Goal: Navigation & Orientation: Understand site structure

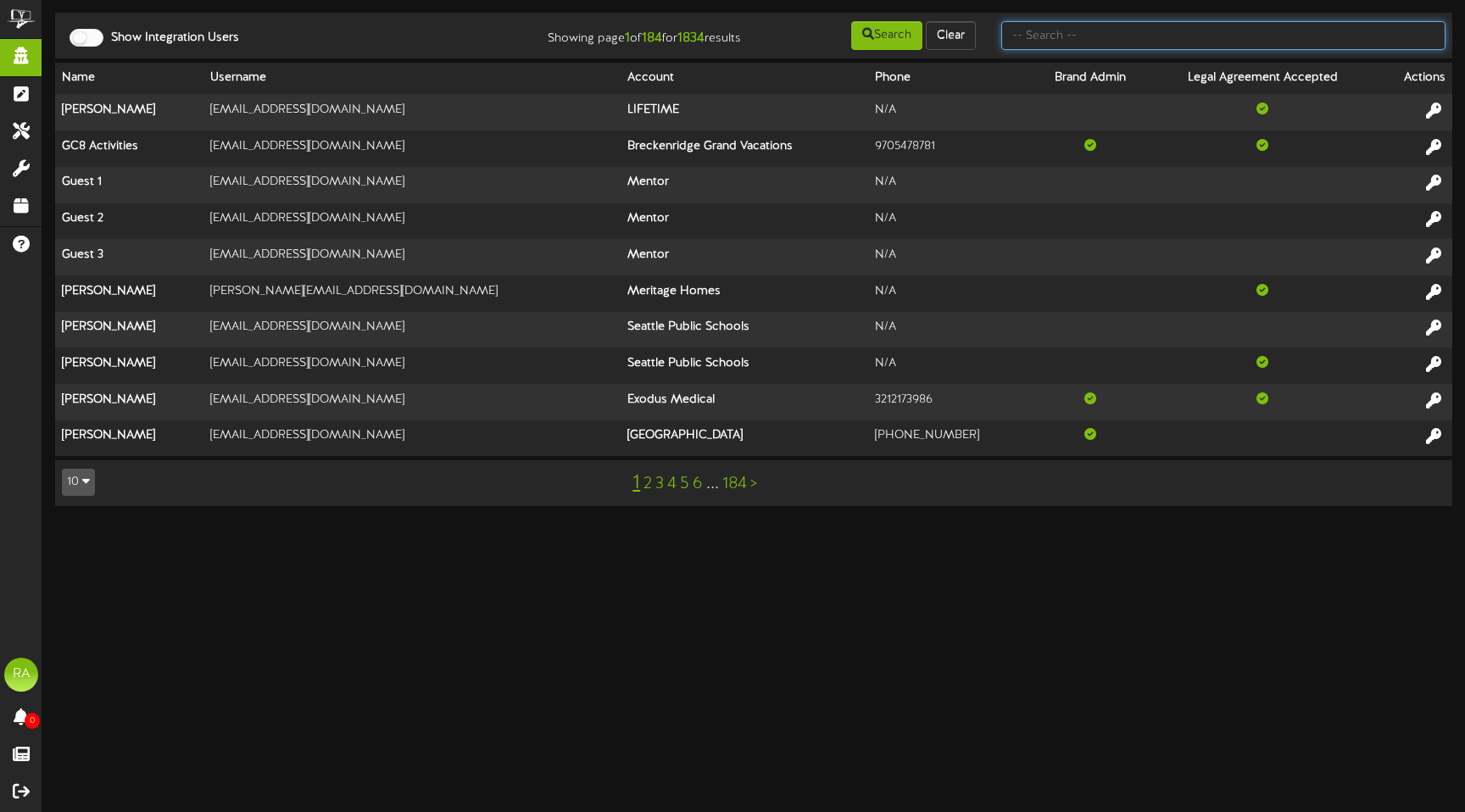
click at [1127, 28] on input "text" at bounding box center [1223, 35] width 444 height 29
type input "brown fox"
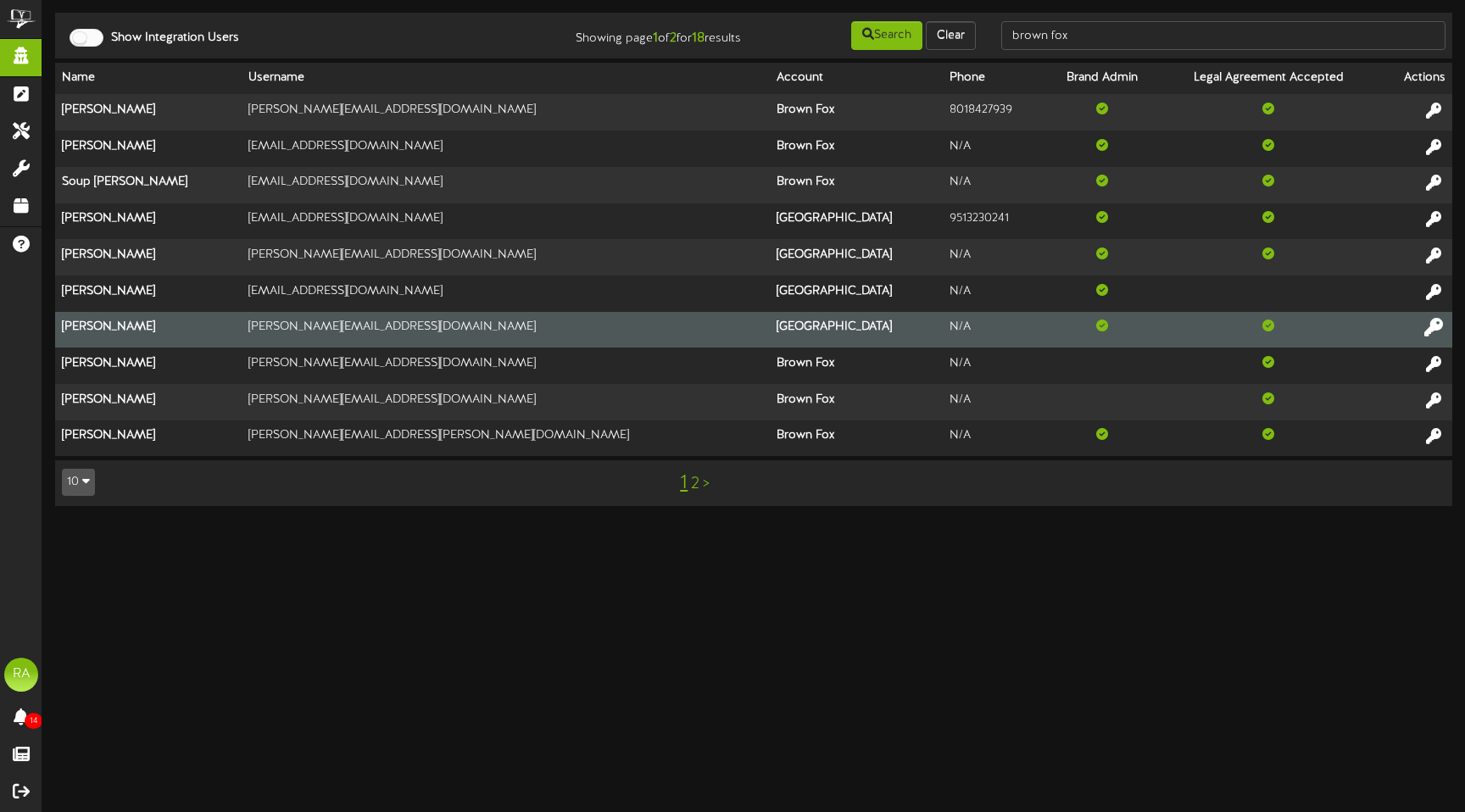
click at [1427, 333] on icon at bounding box center [1434, 327] width 18 height 18
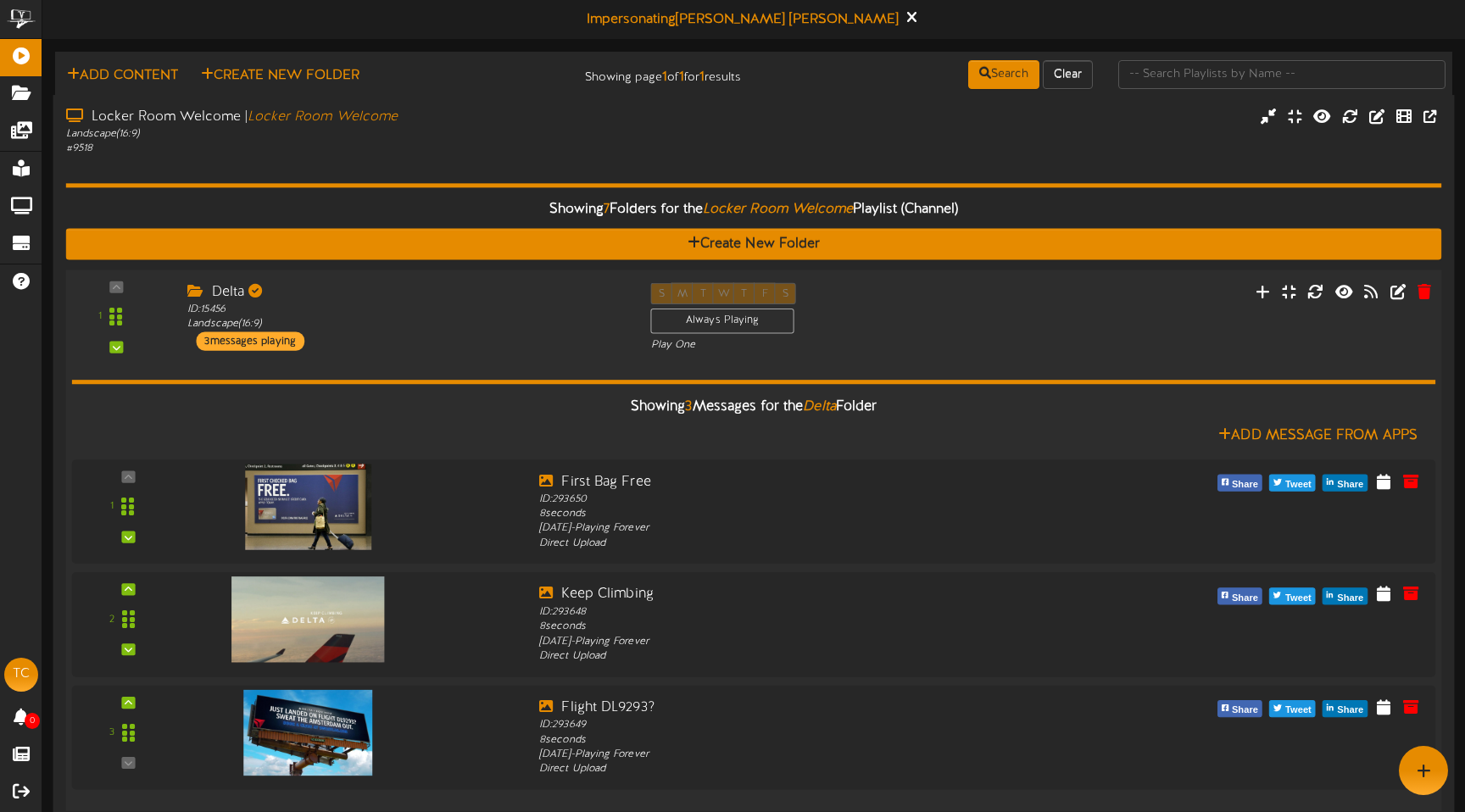
click at [119, 286] on div "1" at bounding box center [116, 316] width 89 height 68
click at [354, 290] on div "Delta" at bounding box center [406, 291] width 438 height 19
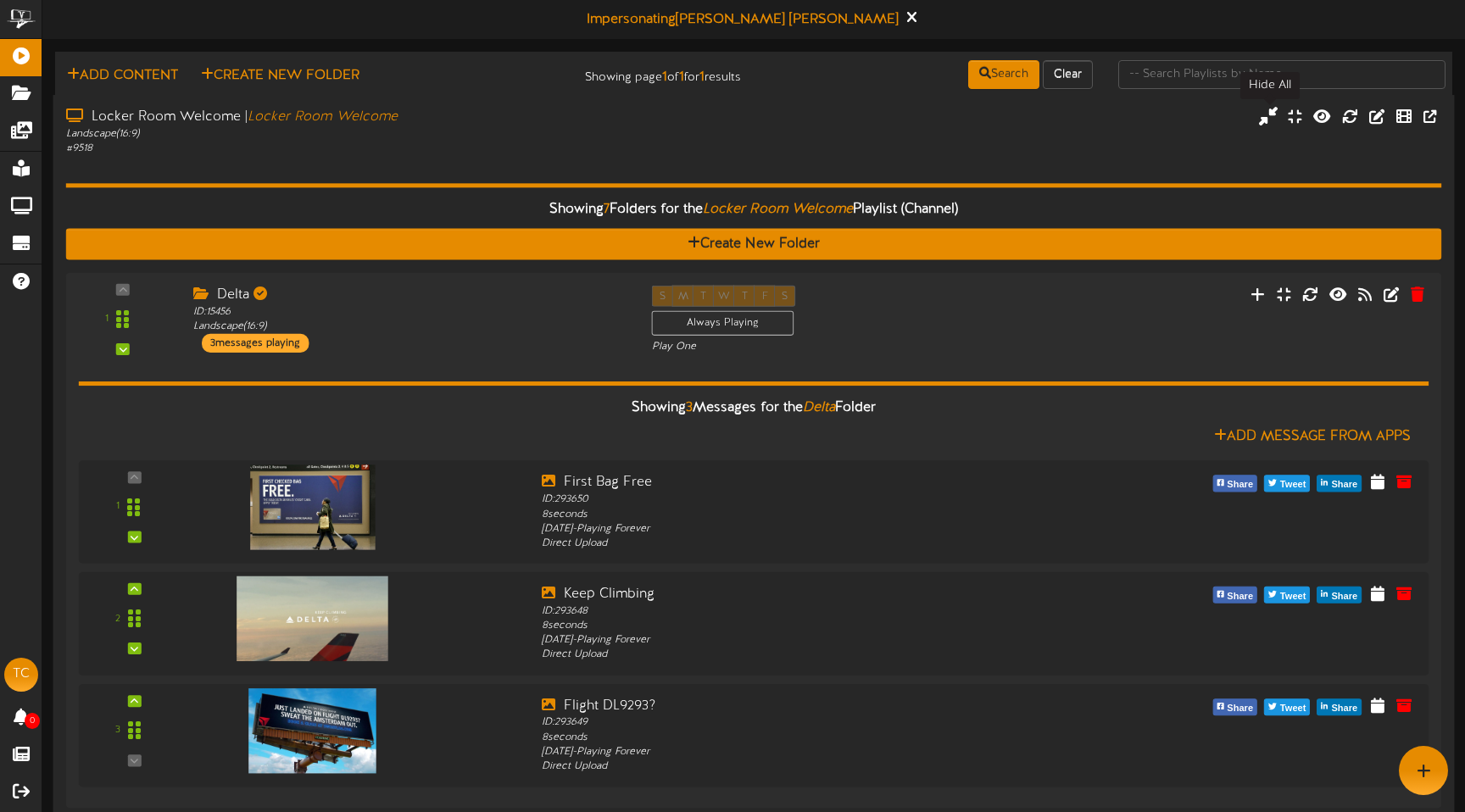
click at [1270, 113] on icon at bounding box center [1269, 115] width 18 height 18
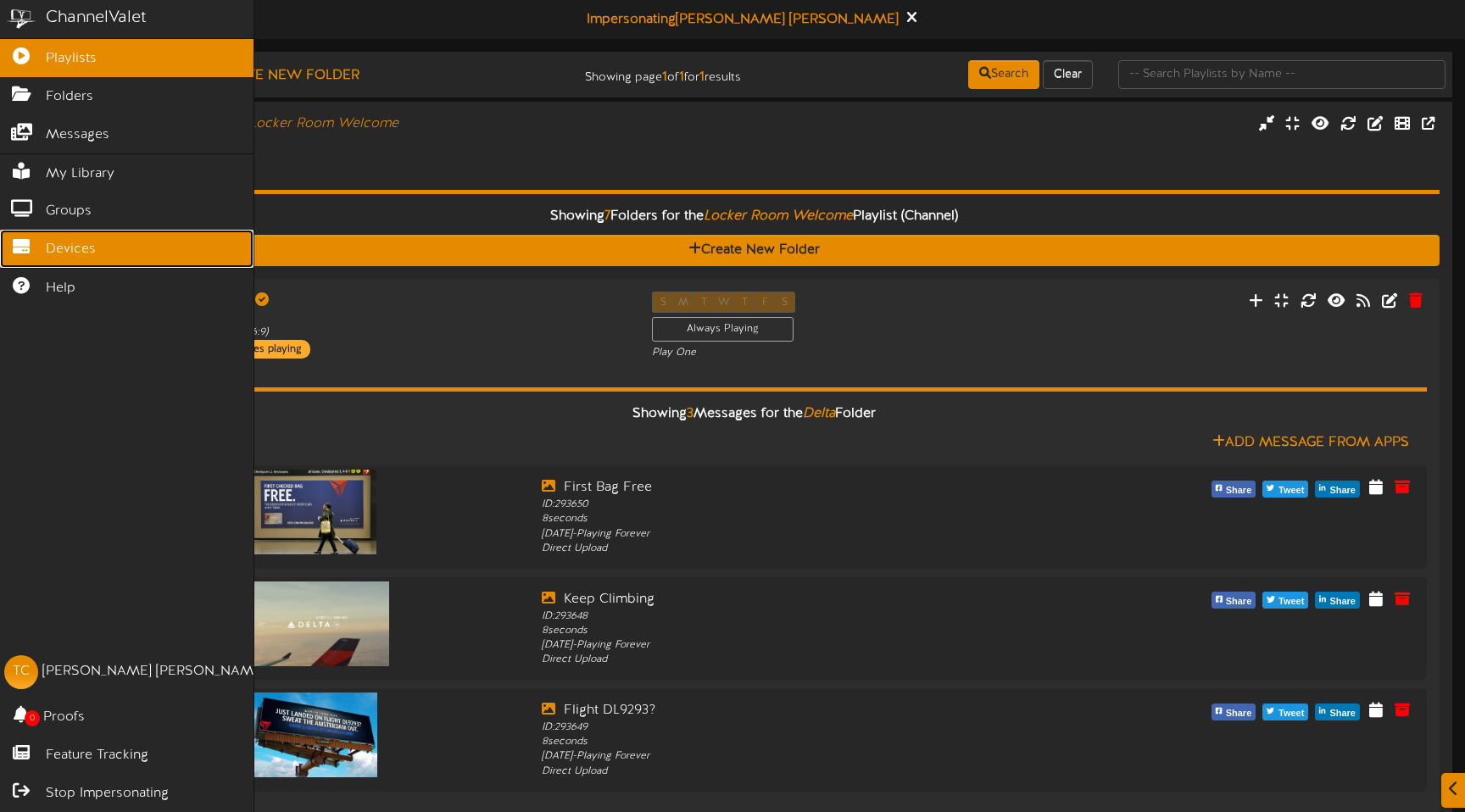
click at [66, 251] on span "Devices" at bounding box center [71, 249] width 50 height 19
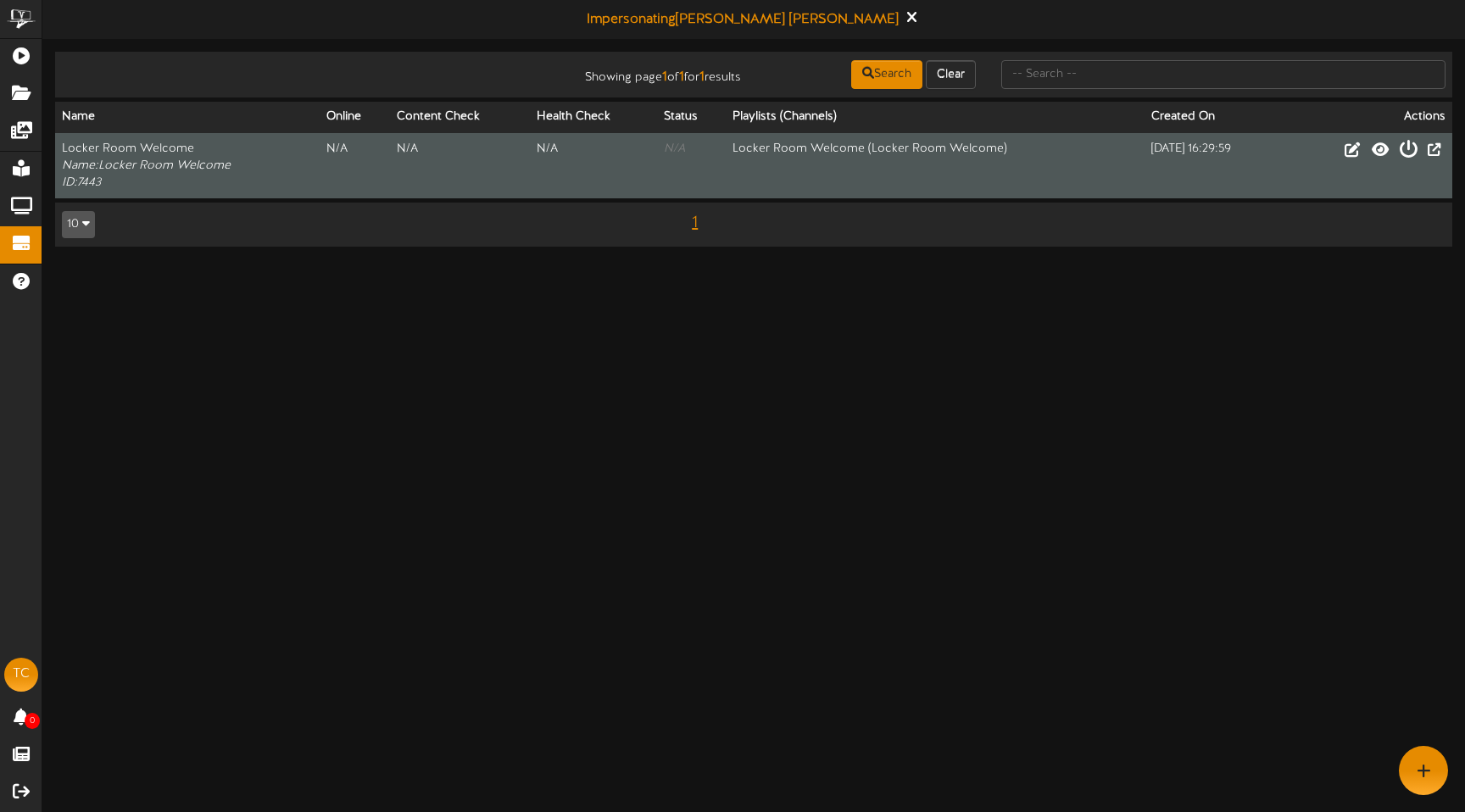
click at [1412, 152] on icon at bounding box center [1409, 148] width 18 height 18
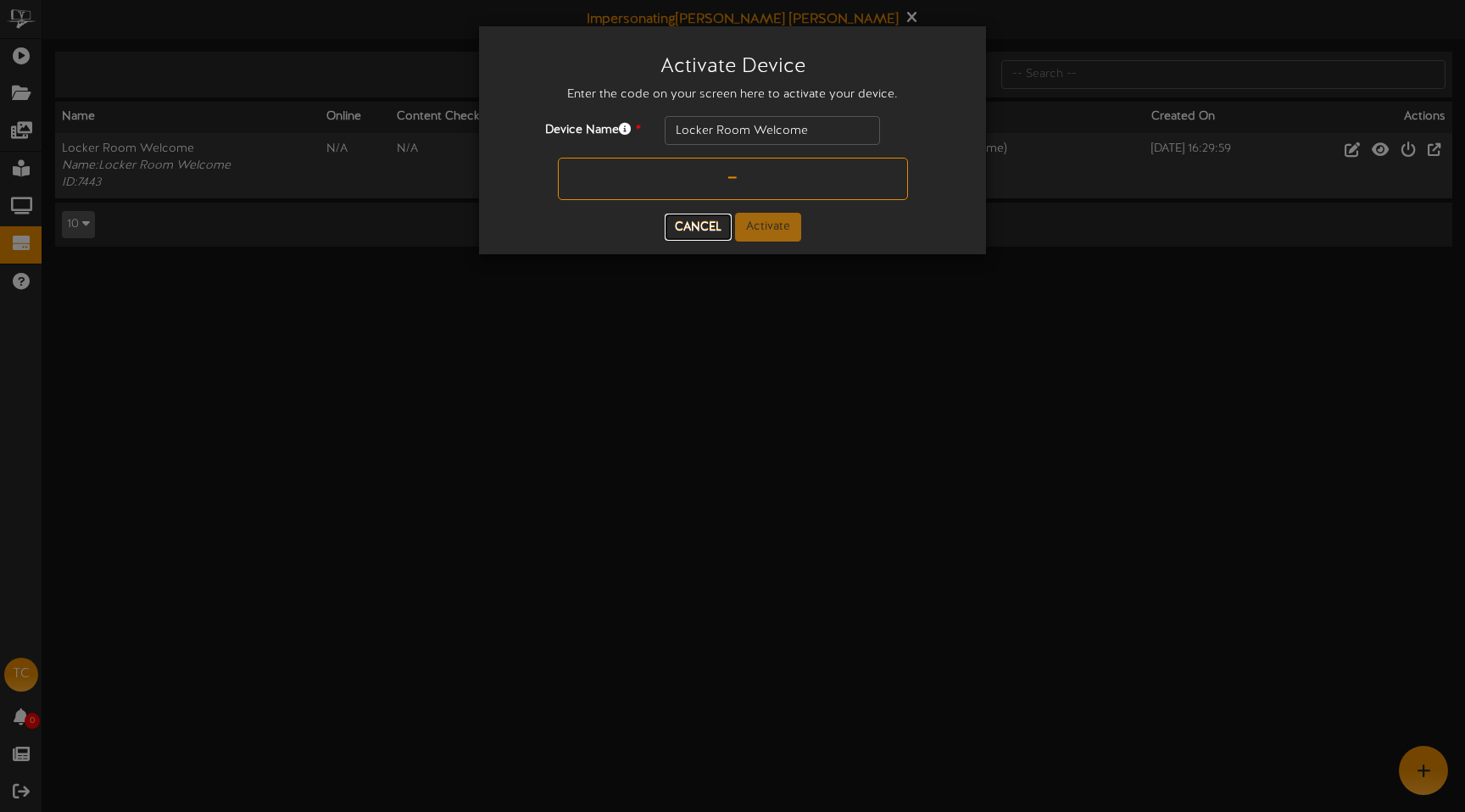
click at [715, 229] on button "Cancel" at bounding box center [698, 227] width 67 height 27
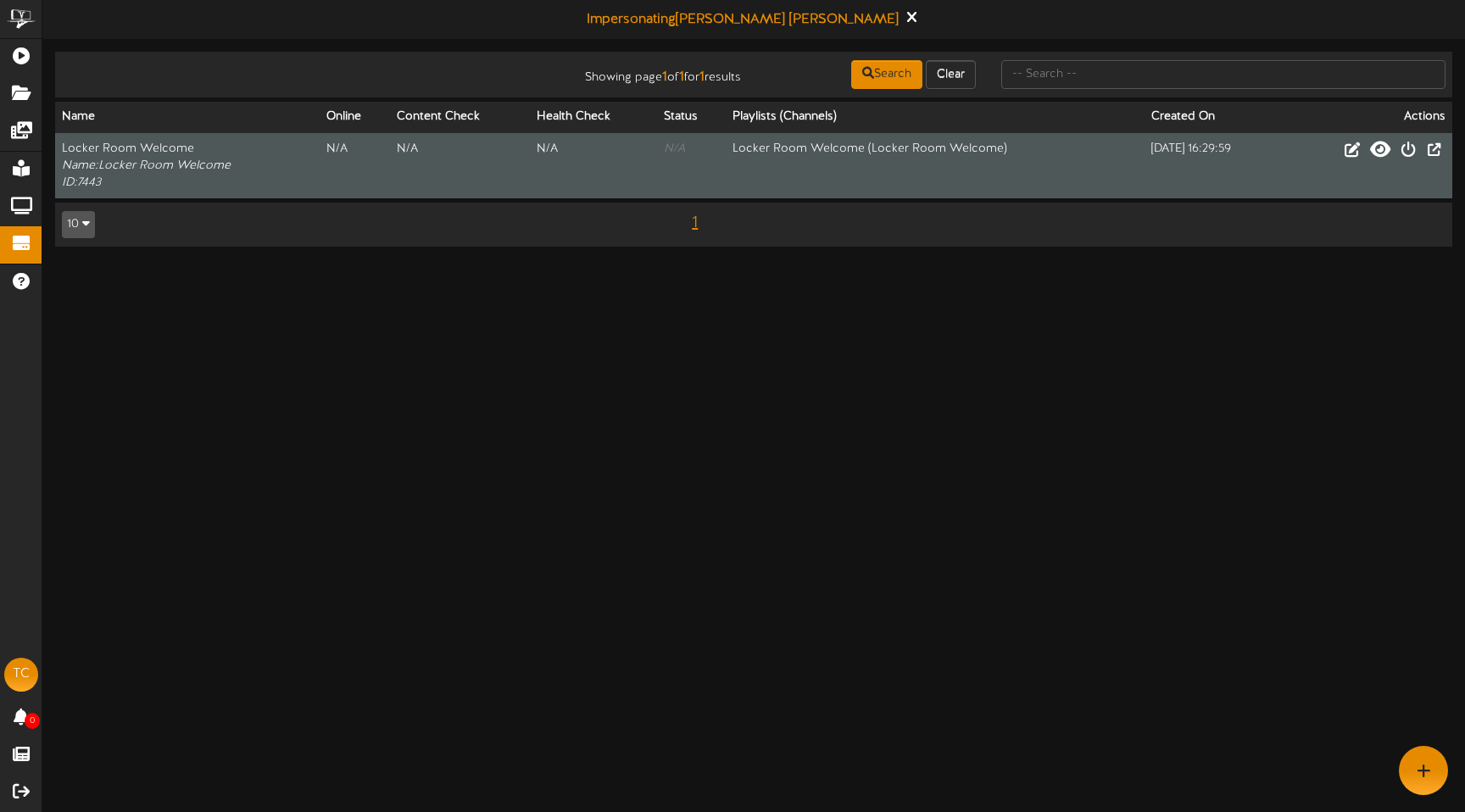
click at [1377, 148] on icon at bounding box center [1380, 148] width 20 height 18
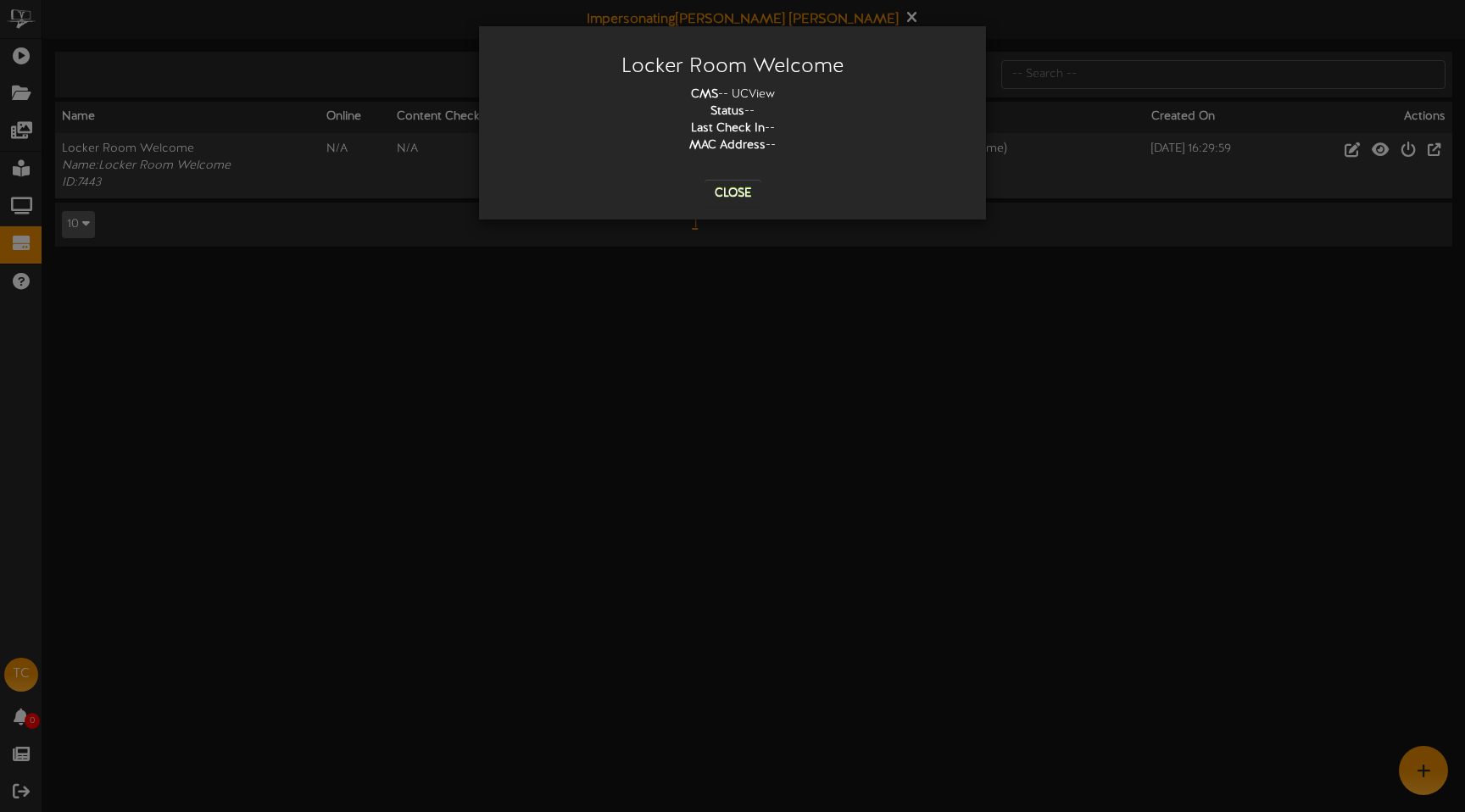
drag, startPoint x: 738, startPoint y: 94, endPoint x: 813, endPoint y: 94, distance: 75.0
click at [813, 94] on div "CMS -- UCView Status -- Last Check In -- MAC Address --" at bounding box center [732, 121] width 481 height 68
drag, startPoint x: 734, startPoint y: 112, endPoint x: 786, endPoint y: 112, distance: 52.0
click at [786, 112] on div "CMS -- UCView Status -- Last Check In -- MAC Address --" at bounding box center [732, 121] width 481 height 68
click at [732, 155] on div "Close" at bounding box center [732, 180] width 481 height 53
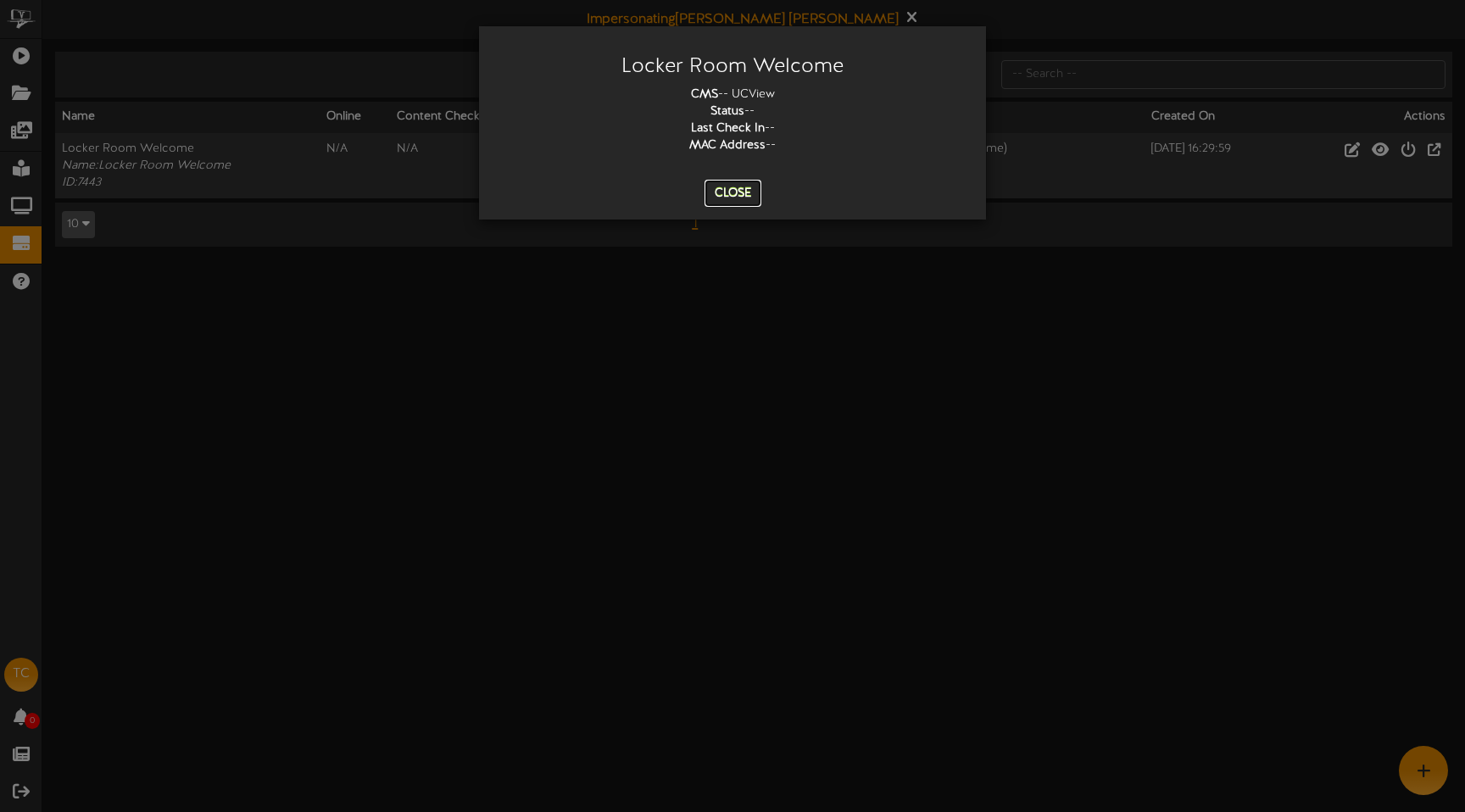
click at [747, 193] on button "Close" at bounding box center [733, 193] width 57 height 27
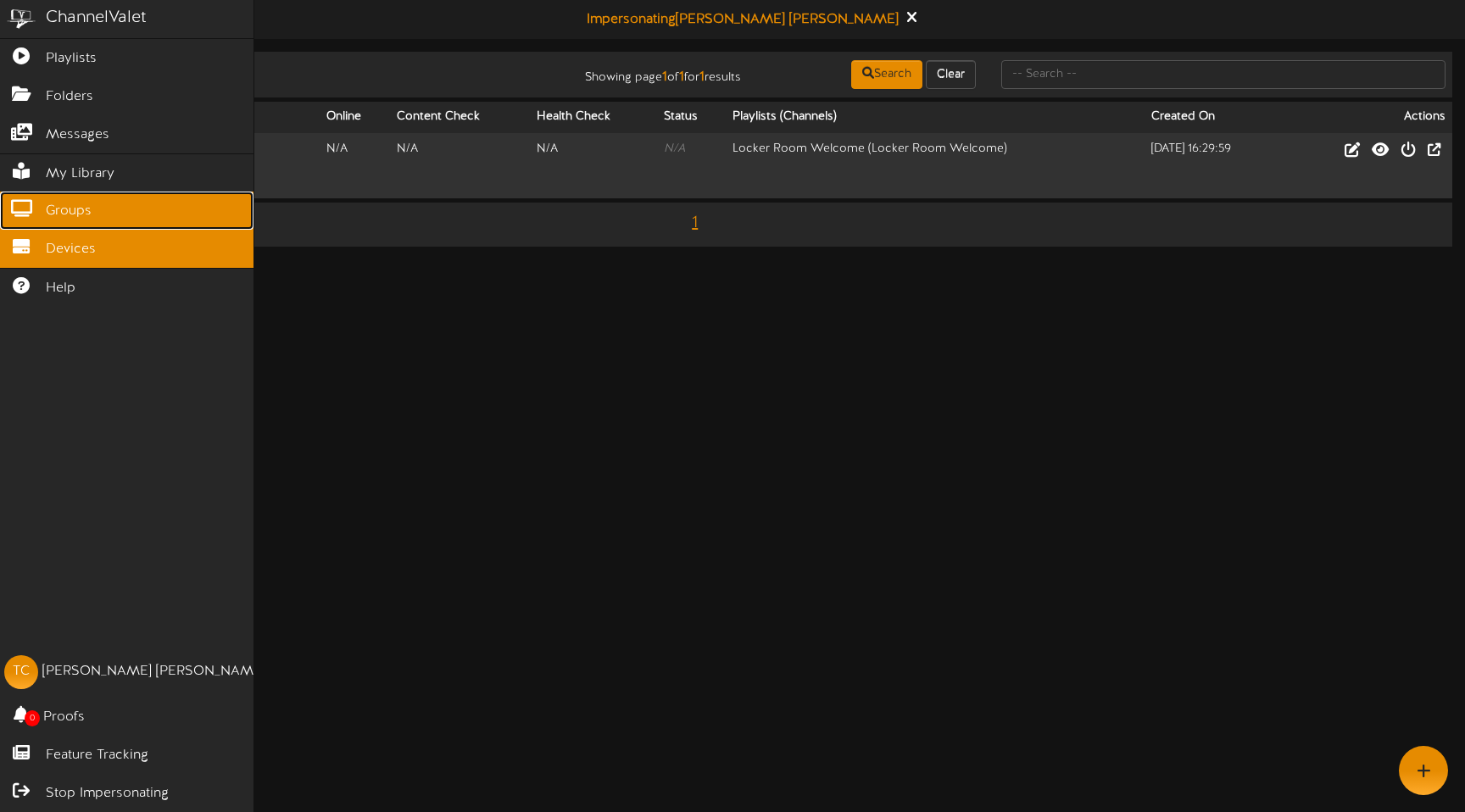
click at [40, 206] on icon at bounding box center [21, 206] width 42 height 13
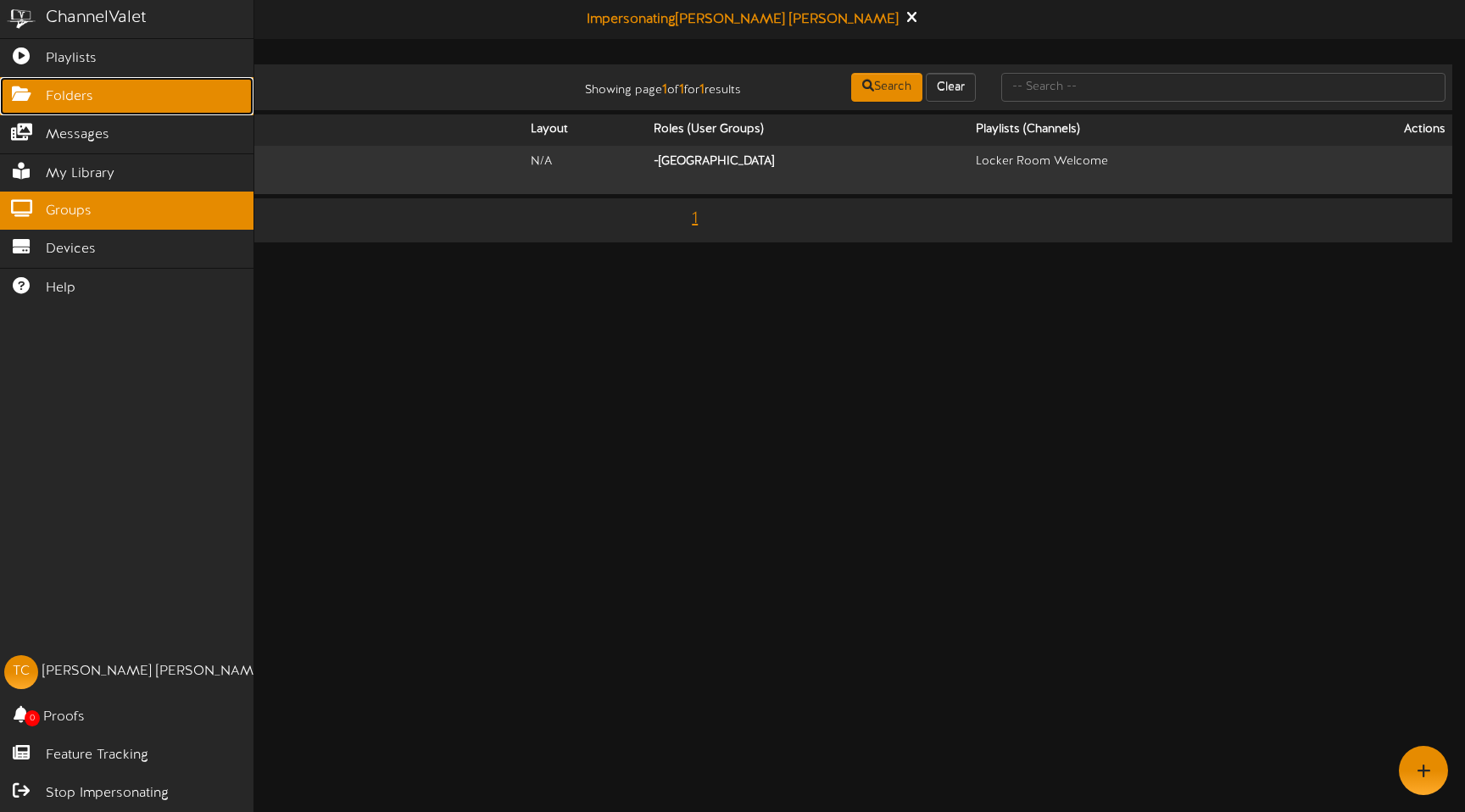
click at [34, 100] on link "Folders" at bounding box center [126, 96] width 254 height 38
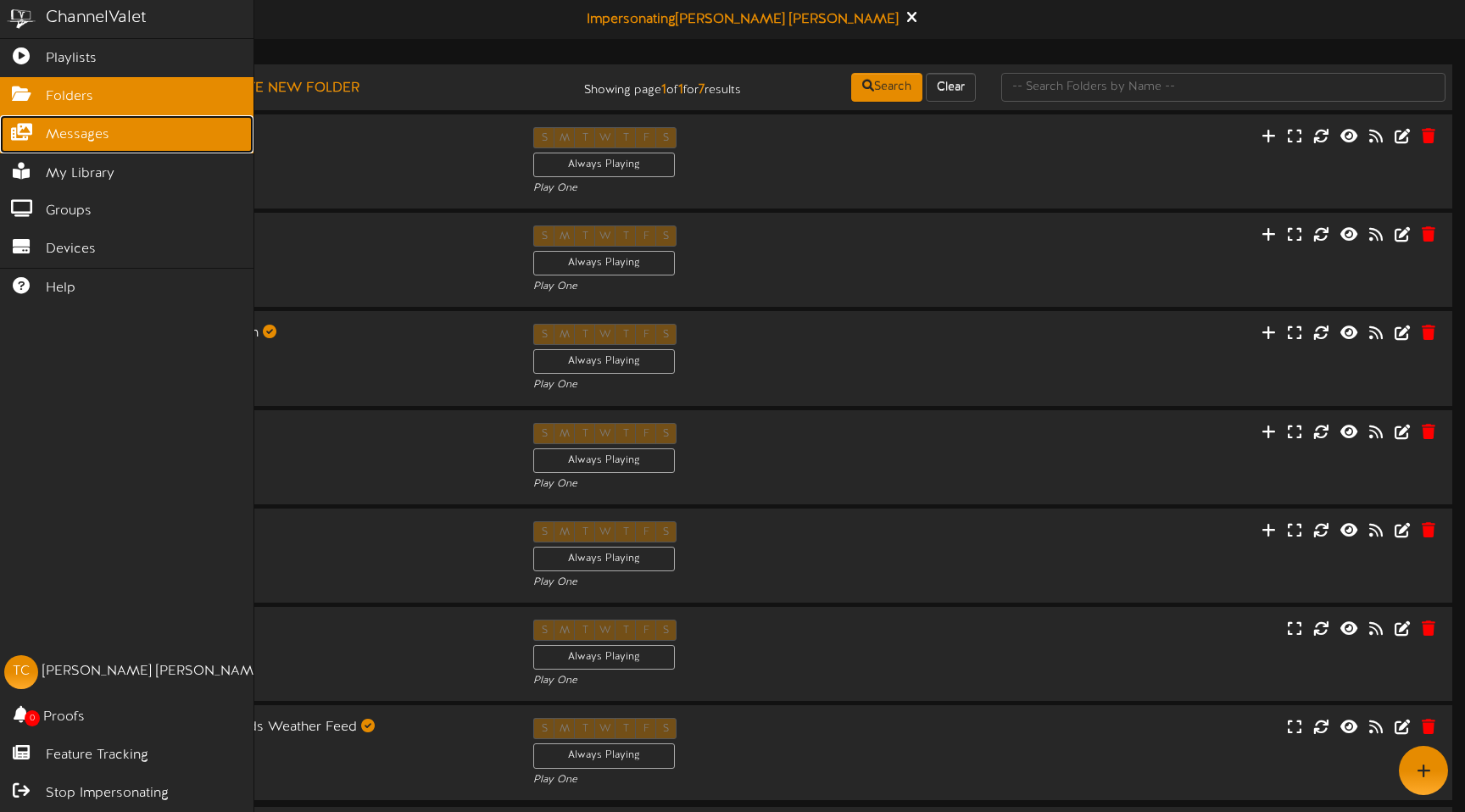
click at [27, 133] on icon at bounding box center [21, 130] width 42 height 13
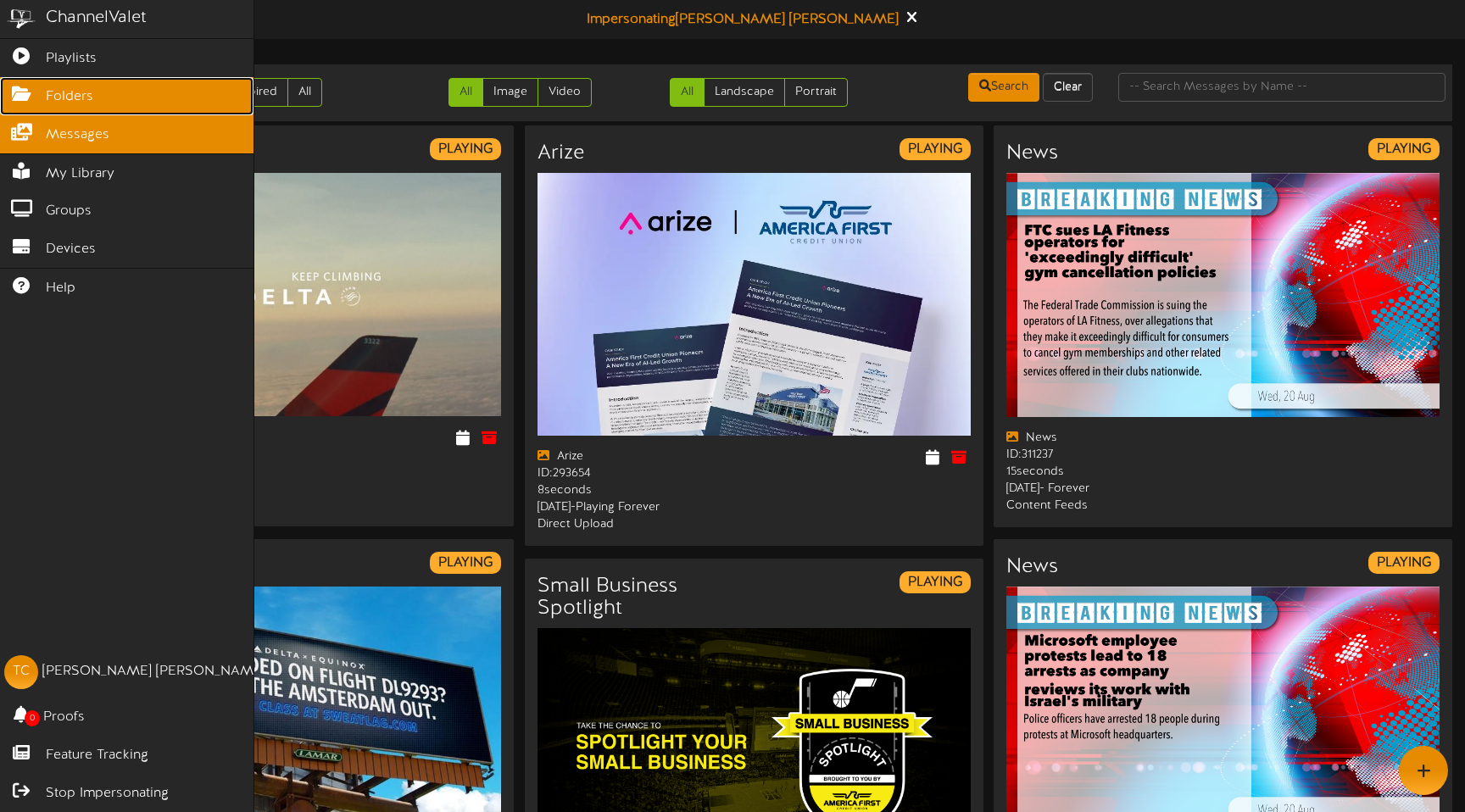
click at [23, 90] on icon at bounding box center [21, 92] width 42 height 13
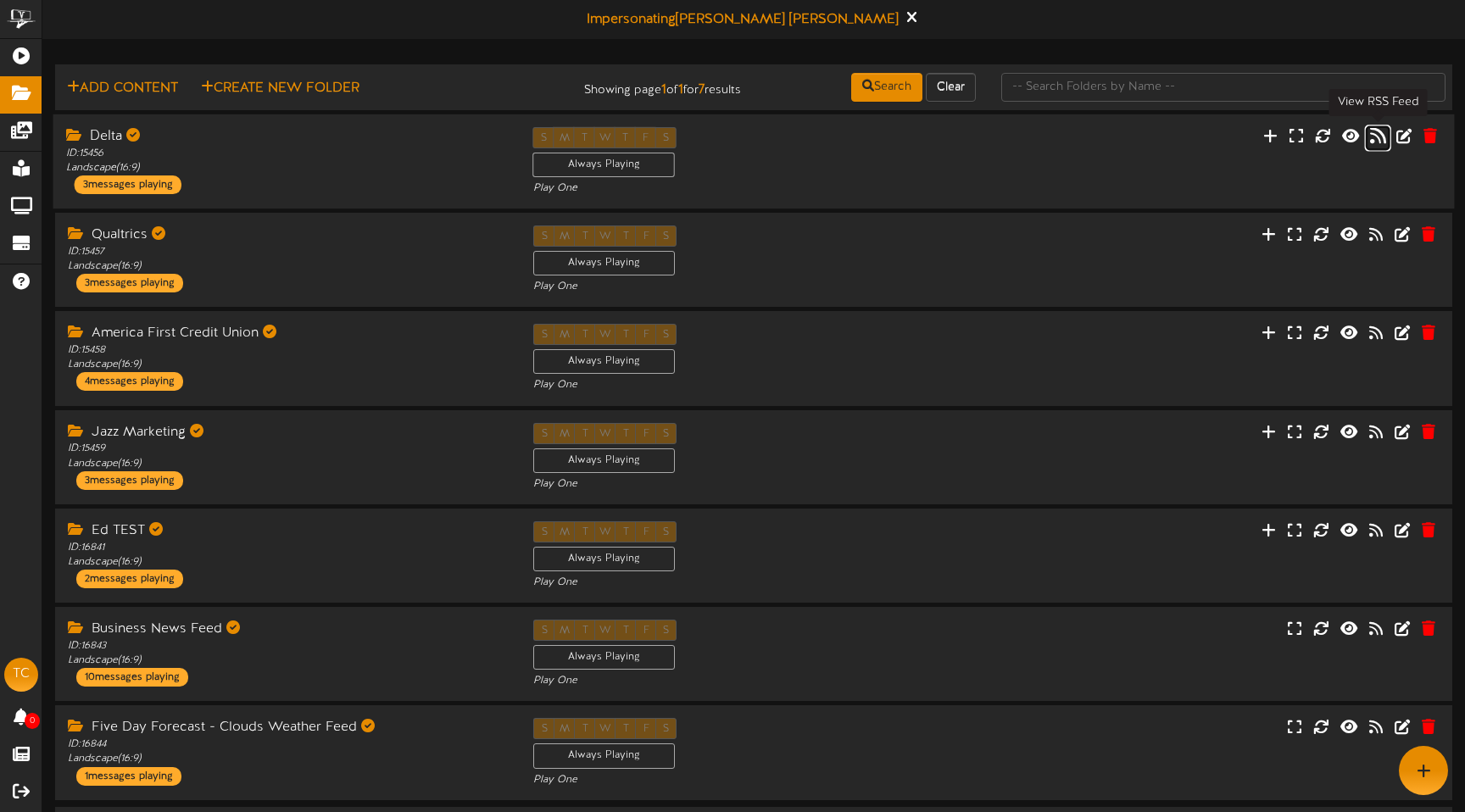
click at [1377, 137] on icon at bounding box center [1377, 135] width 16 height 18
click at [372, 29] on div "Impersonating [PERSON_NAME]" at bounding box center [753, 19] width 1423 height 39
